Goal: Check status

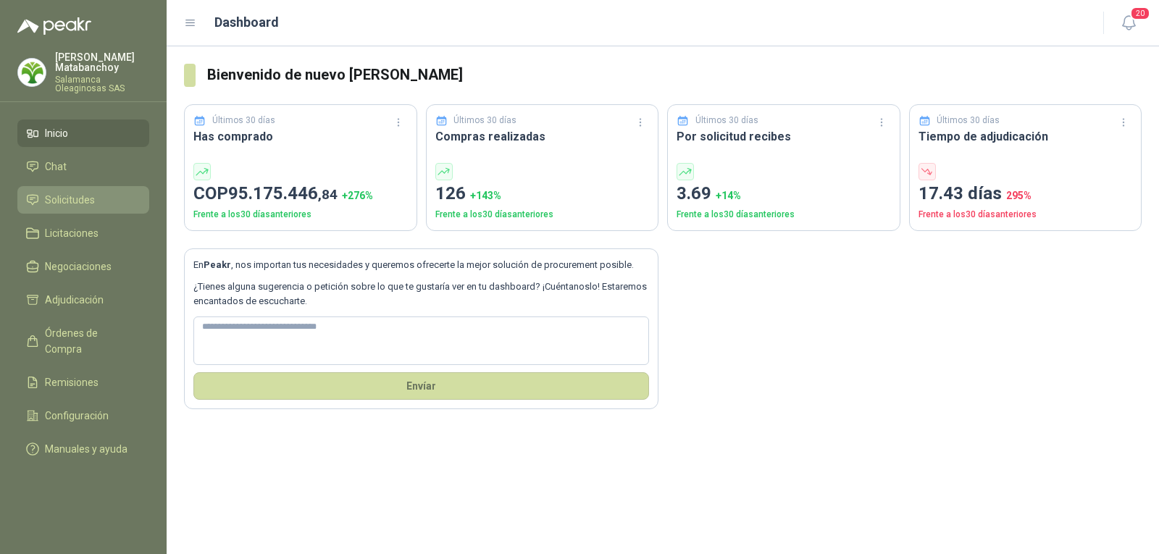
click at [94, 190] on link "Solicitudes" at bounding box center [83, 200] width 132 height 28
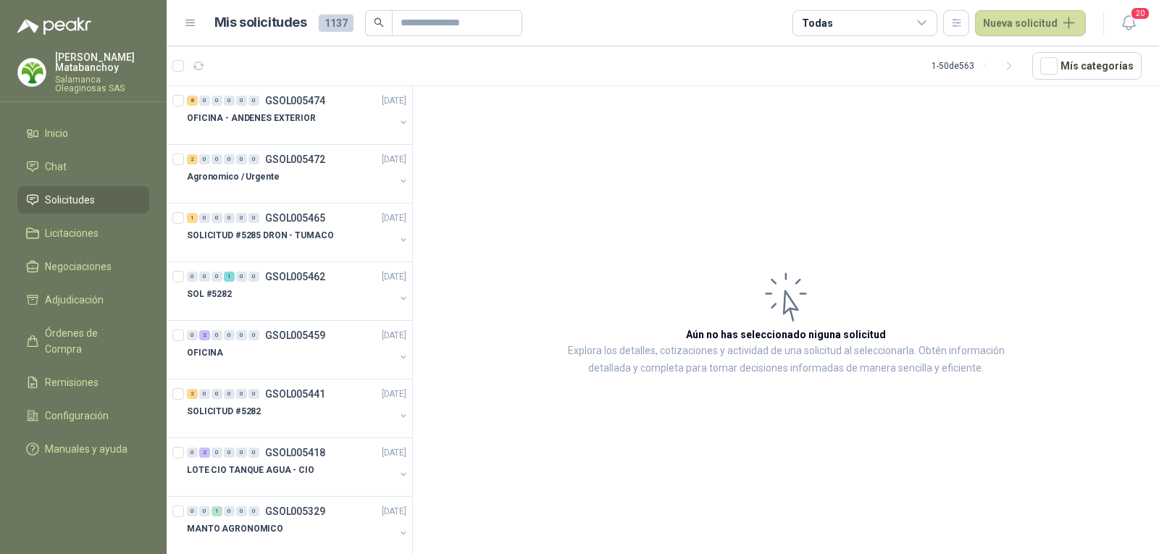
click at [60, 85] on p "Salamanca Oleaginosas SAS" at bounding box center [102, 83] width 94 height 17
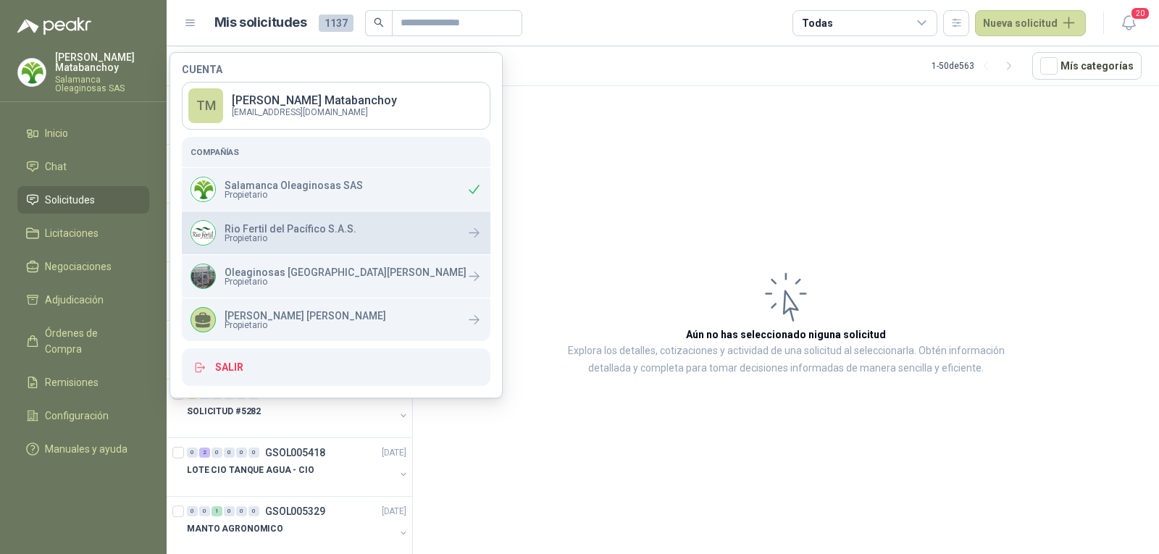
click at [244, 237] on span "Propietario" at bounding box center [291, 238] width 132 height 9
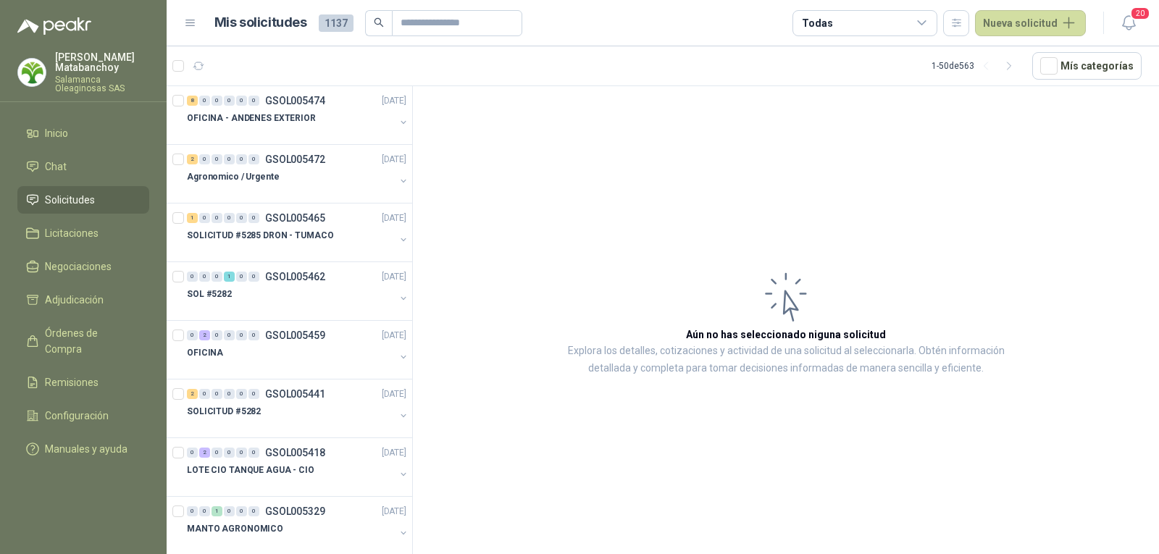
click at [698, 341] on h3 "Aún no has seleccionado niguna solicitud" at bounding box center [786, 335] width 200 height 16
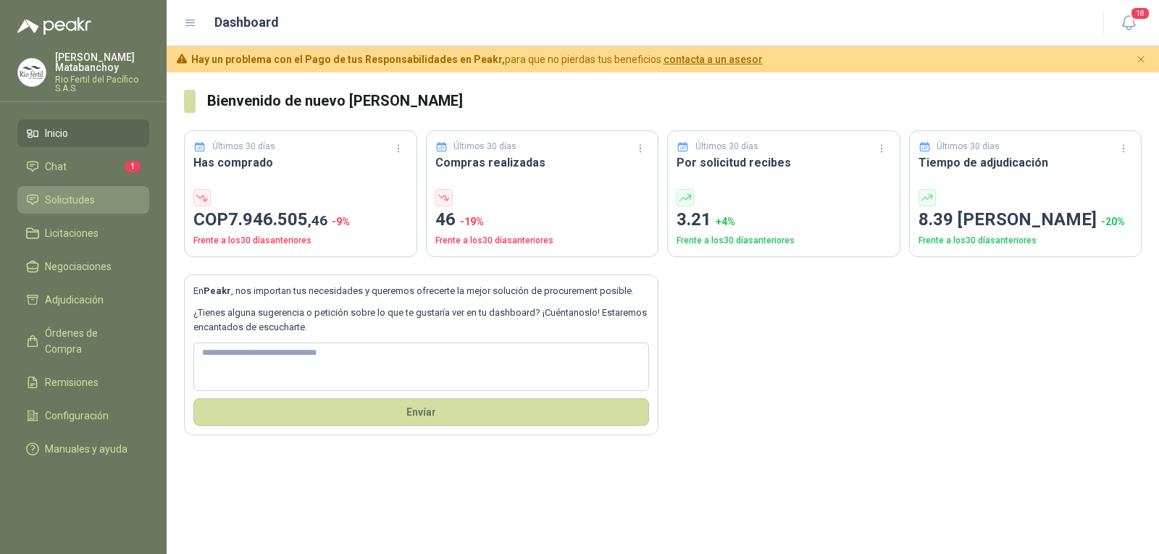
click at [20, 204] on link "Solicitudes" at bounding box center [83, 200] width 132 height 28
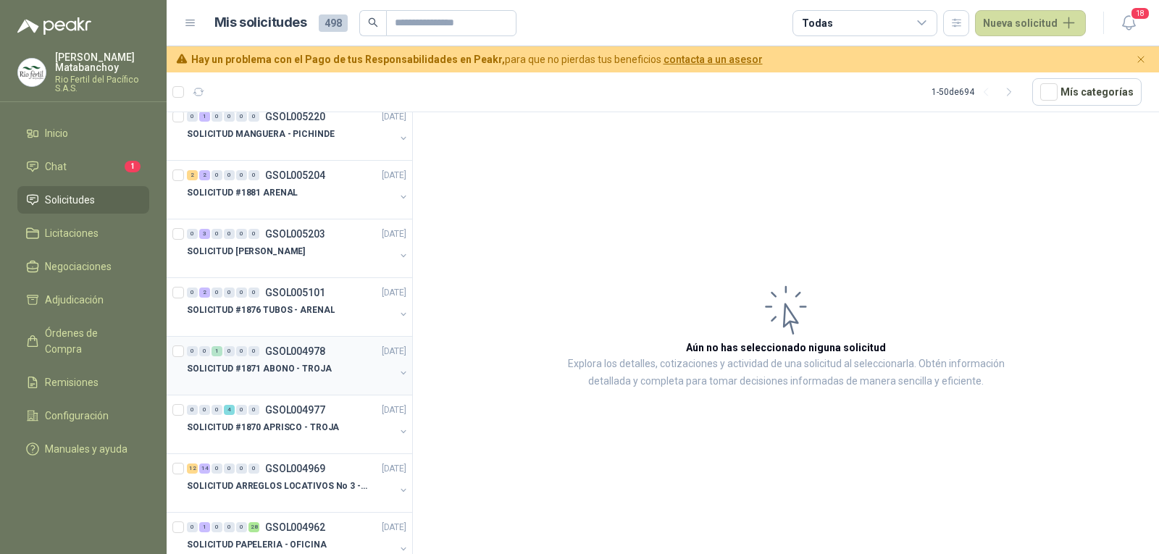
scroll to position [507, 0]
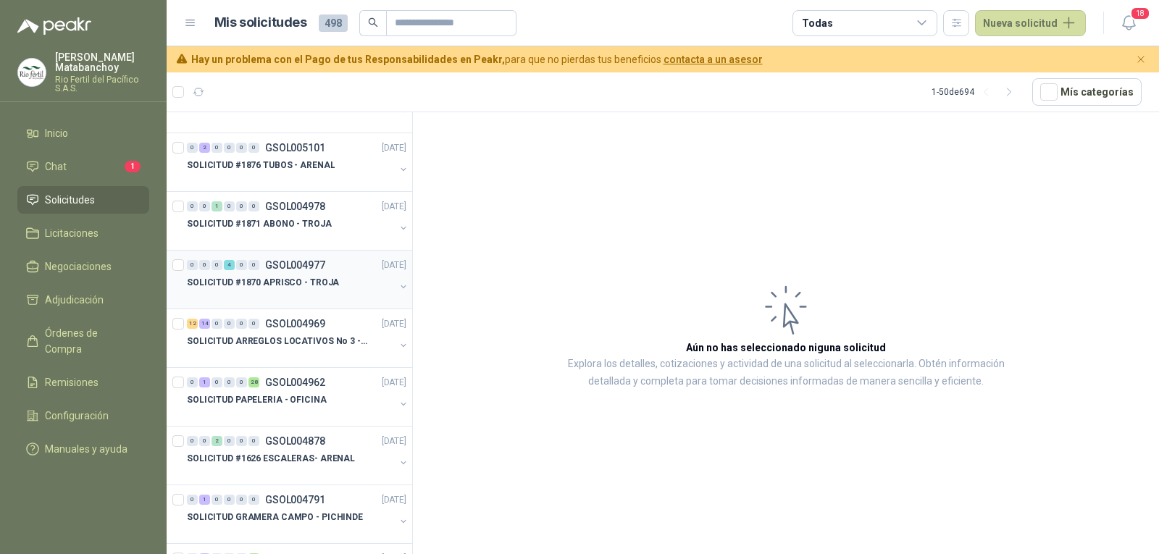
click at [297, 261] on p "GSOL004977" at bounding box center [295, 265] width 60 height 10
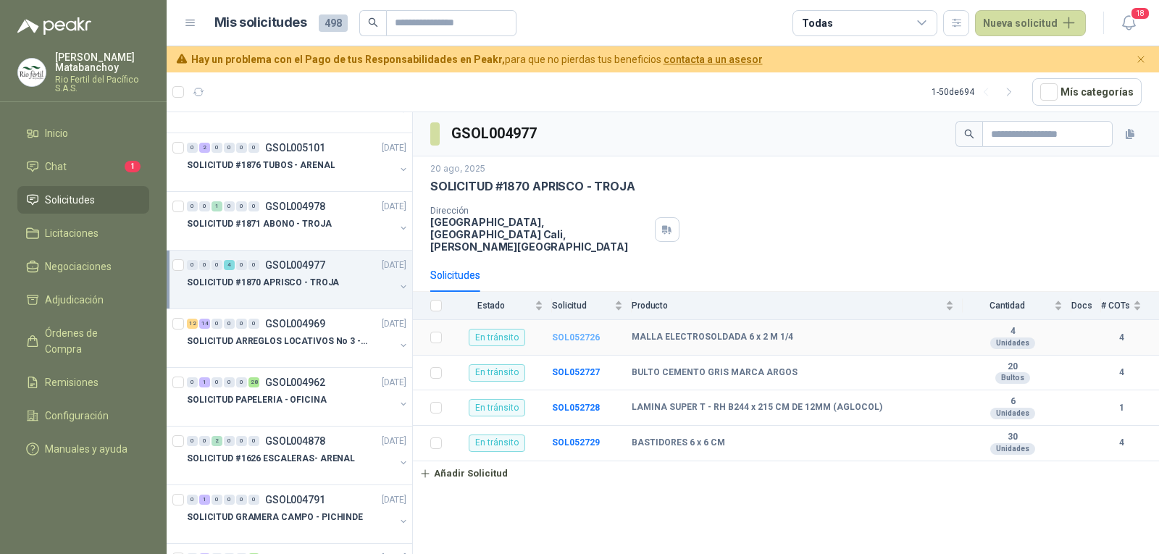
click at [579, 332] on b "SOL052726" at bounding box center [576, 337] width 48 height 10
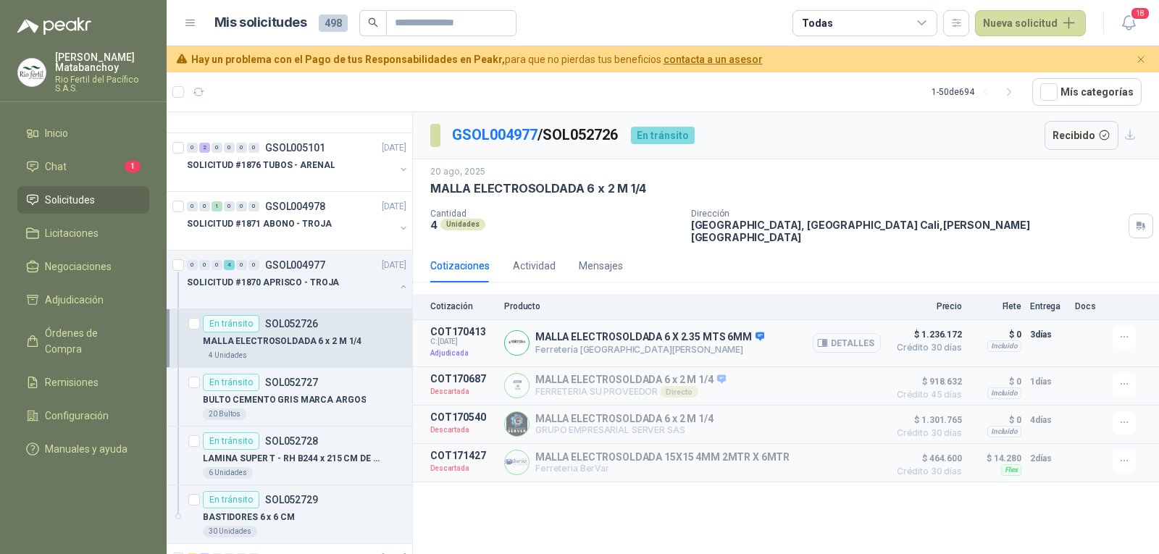
click at [857, 336] on button "Detalles" at bounding box center [847, 343] width 68 height 20
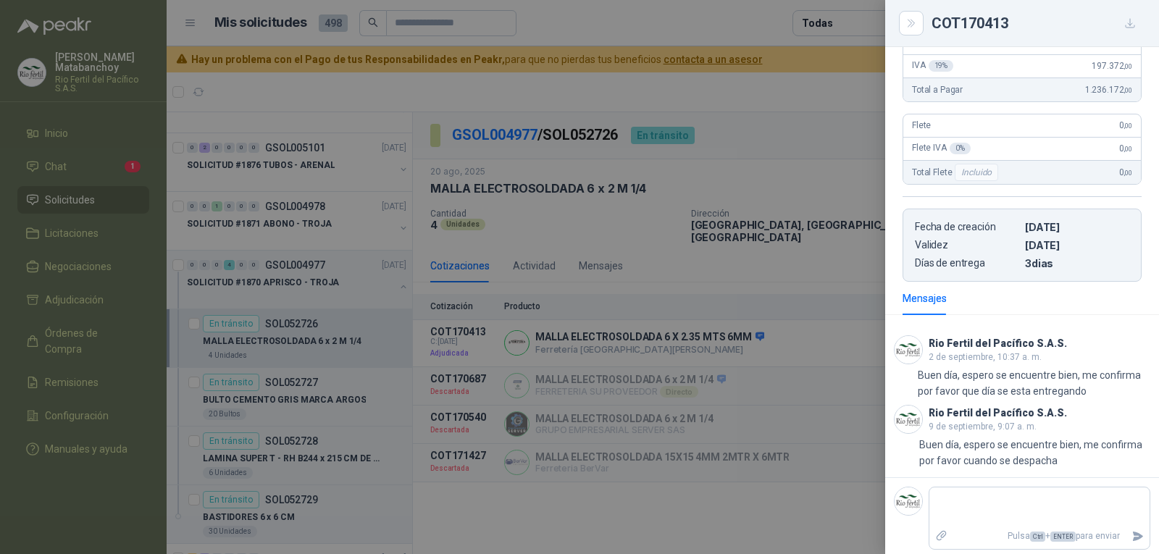
scroll to position [256, 0]
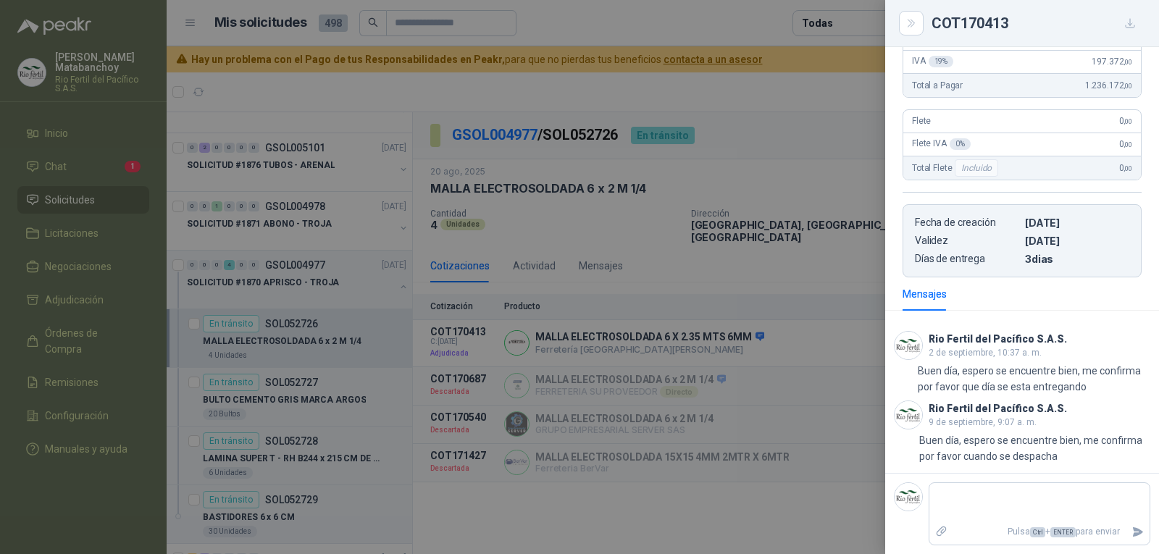
click at [708, 372] on div at bounding box center [579, 277] width 1159 height 554
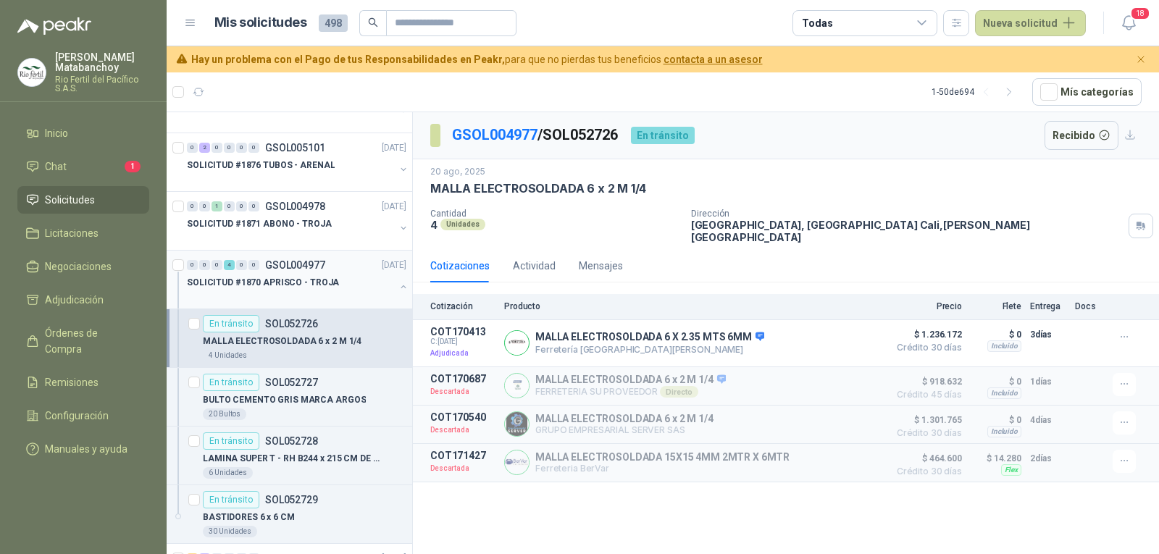
click at [398, 289] on button "button" at bounding box center [404, 287] width 12 height 12
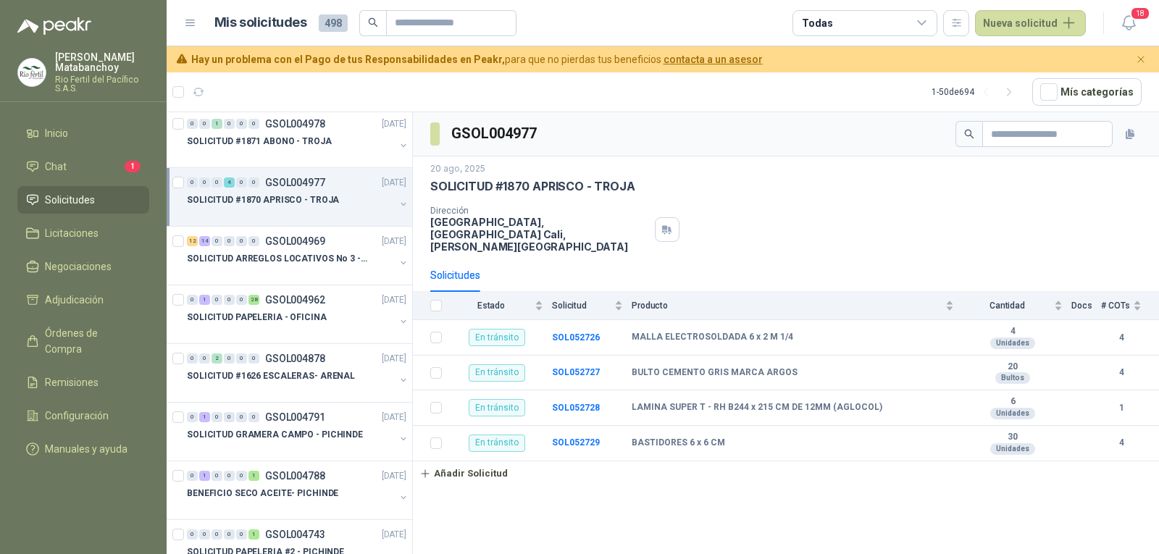
scroll to position [652, 0]
